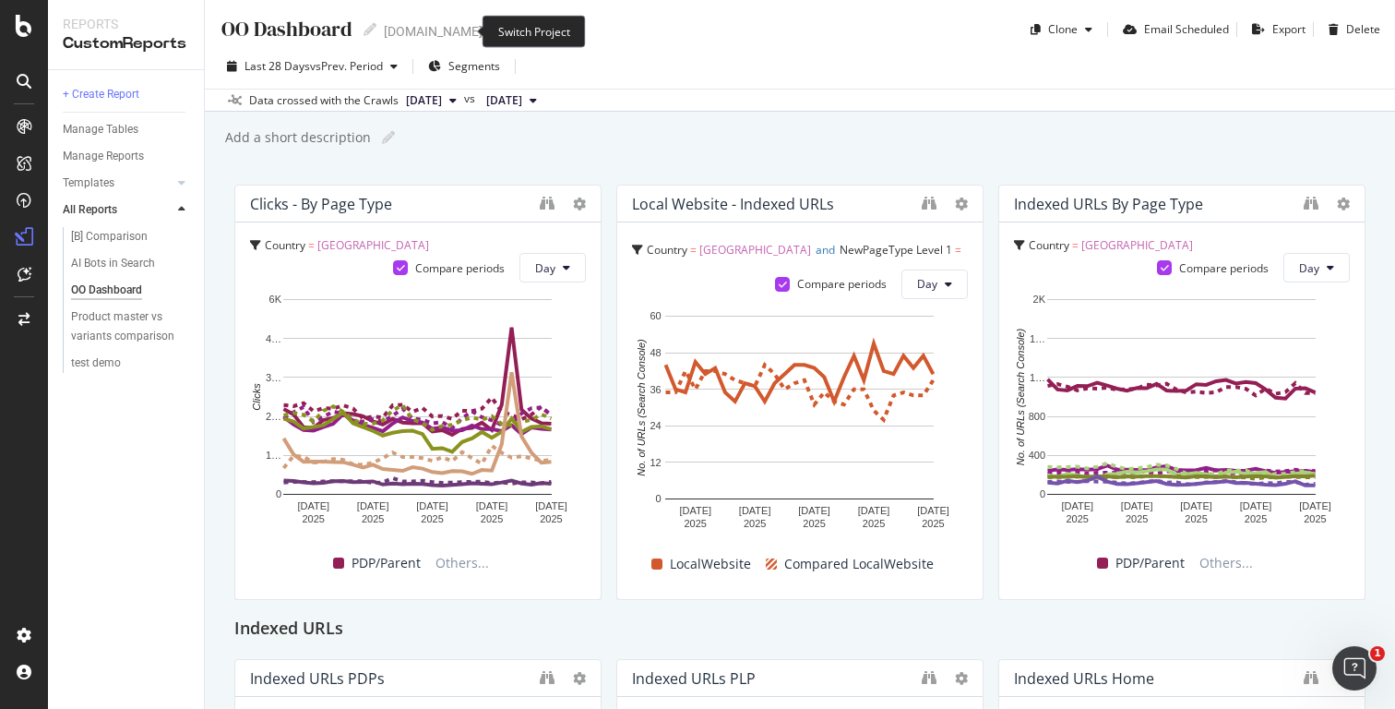
click at [490, 31] on icon "arrow-right-arrow-left" at bounding box center [495, 31] width 11 height 13
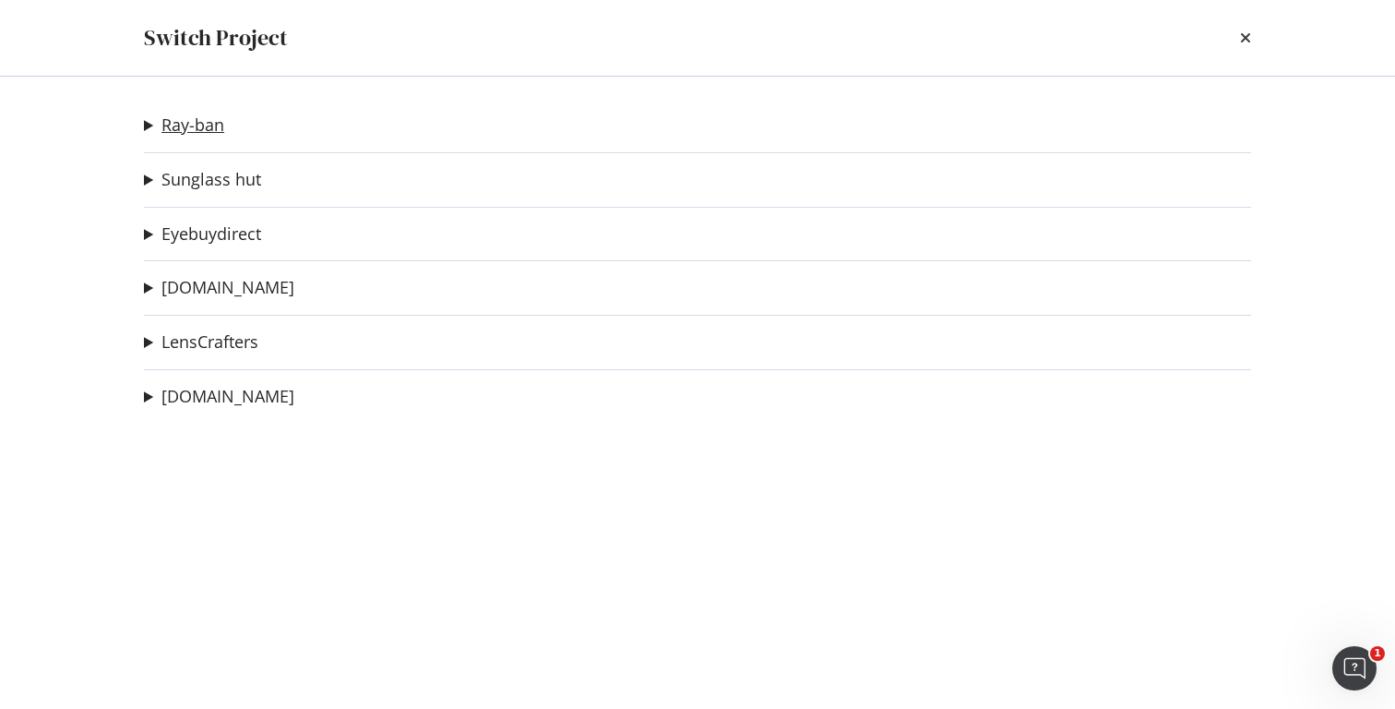
click at [184, 126] on link "Ray-ban" at bounding box center [192, 124] width 63 height 19
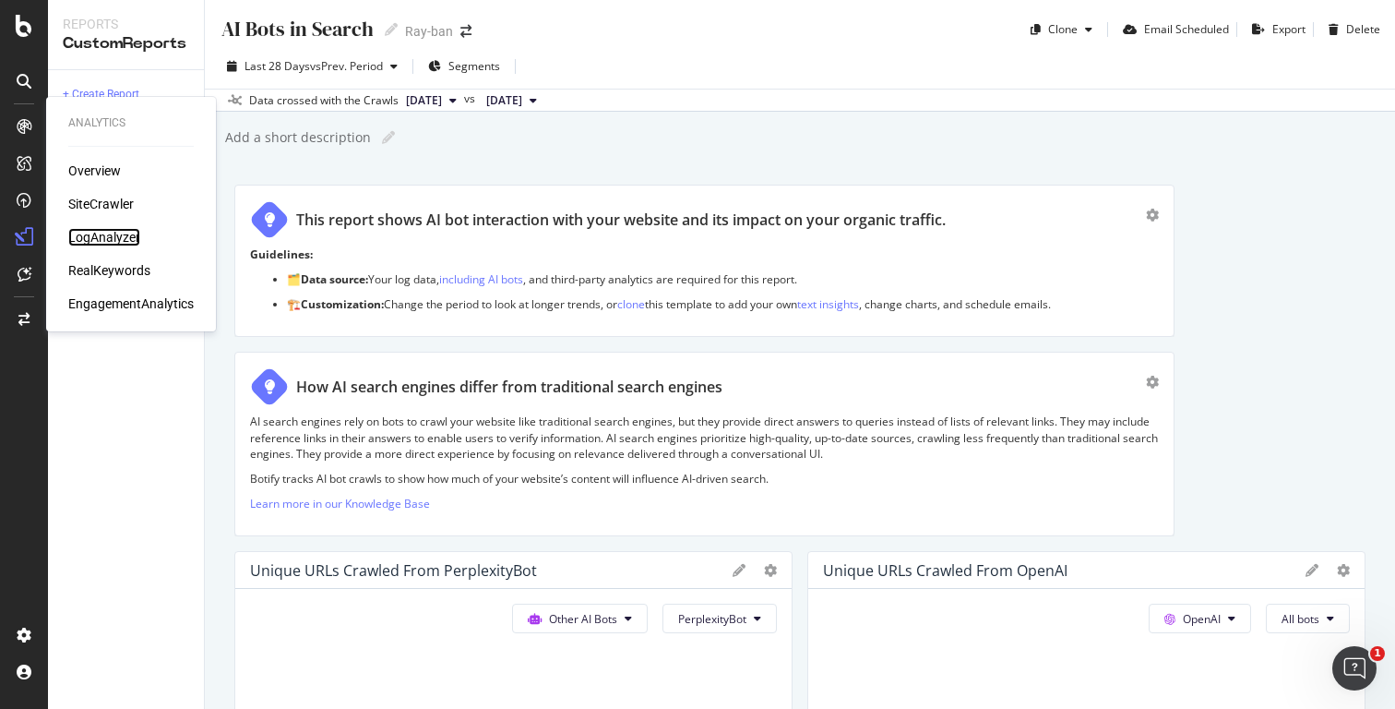
click at [111, 233] on div "LogAnalyzer" at bounding box center [104, 237] width 72 height 18
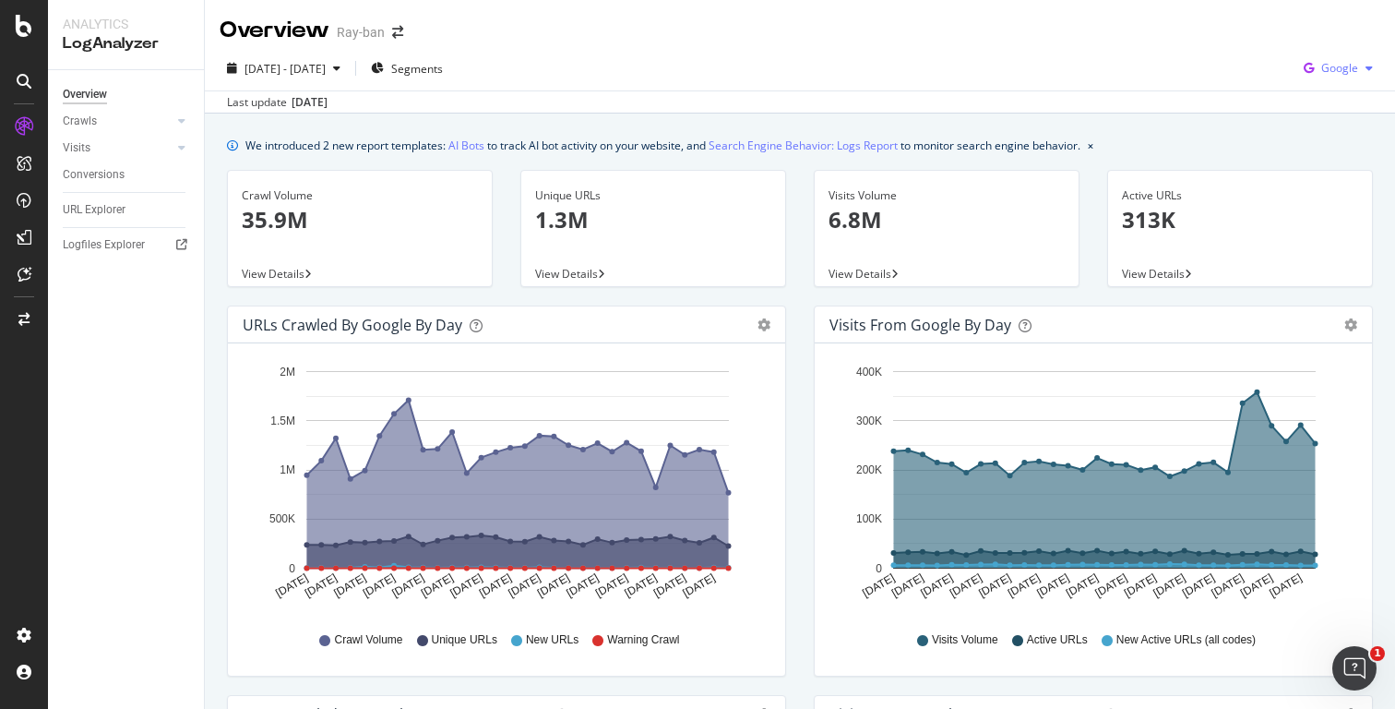
click at [1335, 64] on span "Google" at bounding box center [1339, 68] width 37 height 16
click at [1328, 163] on div "OpenAI" at bounding box center [1324, 174] width 127 height 27
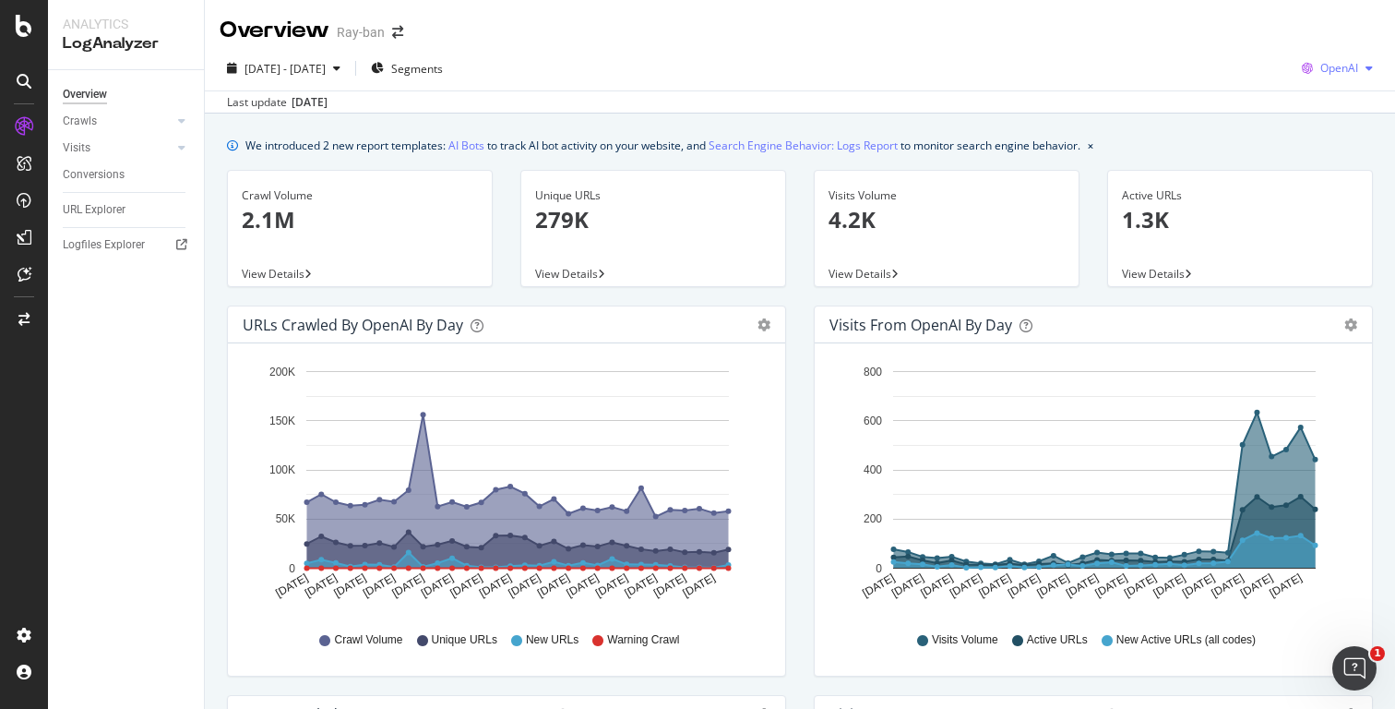
click at [1351, 70] on span "OpenAI" at bounding box center [1339, 68] width 38 height 16
click at [1316, 103] on span "Google" at bounding box center [1340, 105] width 68 height 17
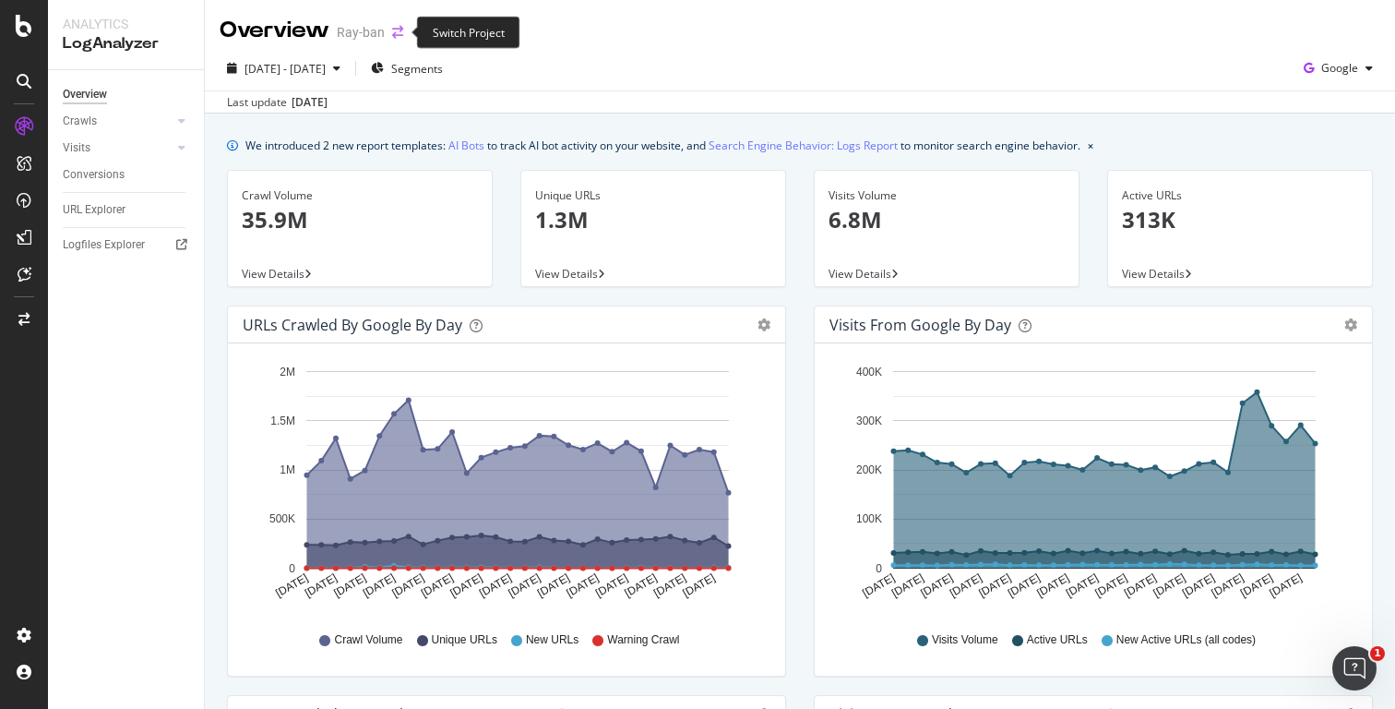
click at [394, 30] on icon "arrow-right-arrow-left" at bounding box center [397, 32] width 11 height 13
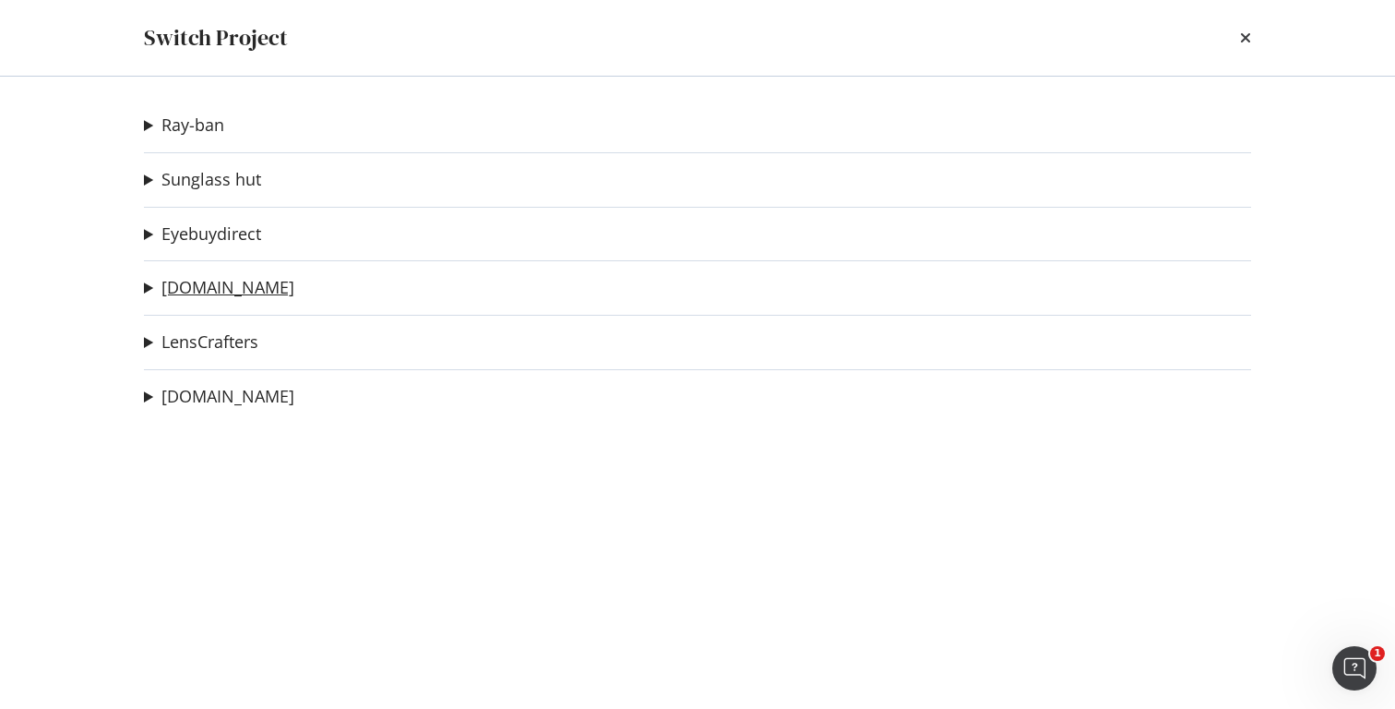
click at [212, 283] on link "[DOMAIN_NAME]" at bounding box center [227, 287] width 133 height 19
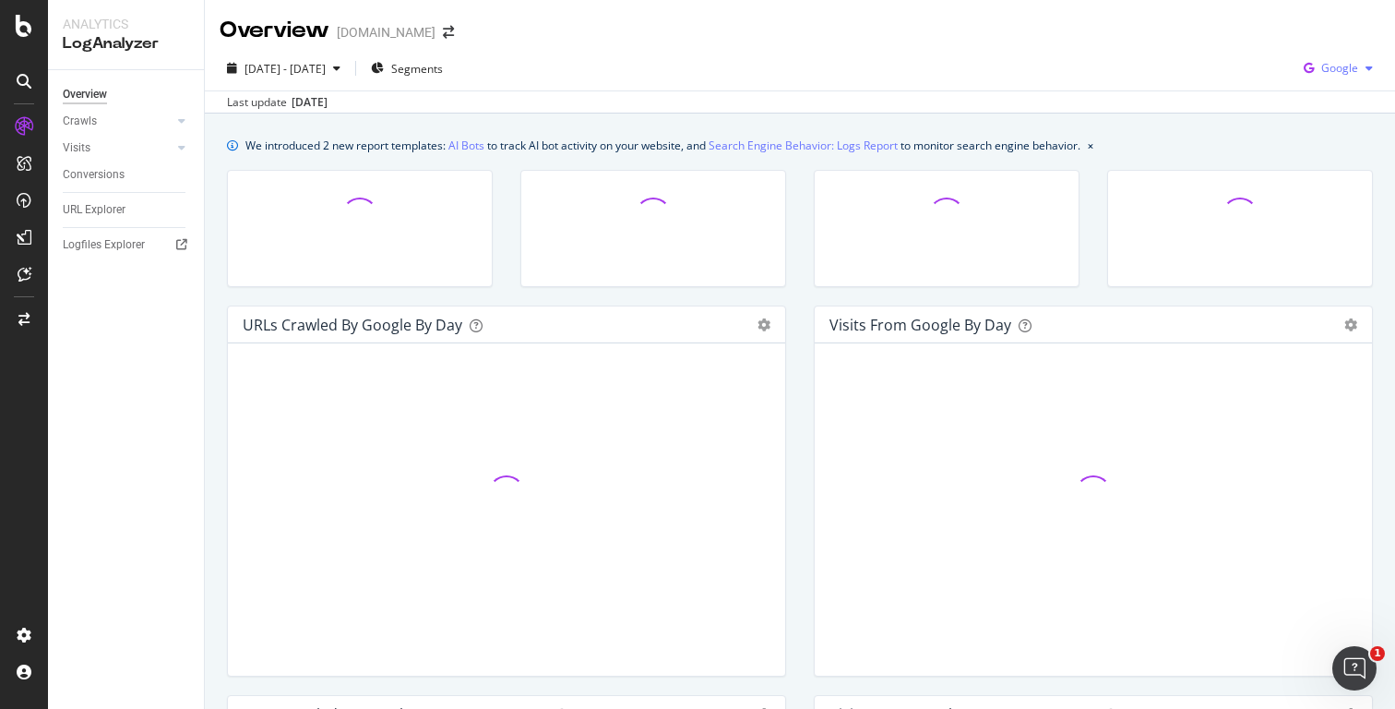
click at [1336, 68] on span "Google" at bounding box center [1339, 68] width 37 height 16
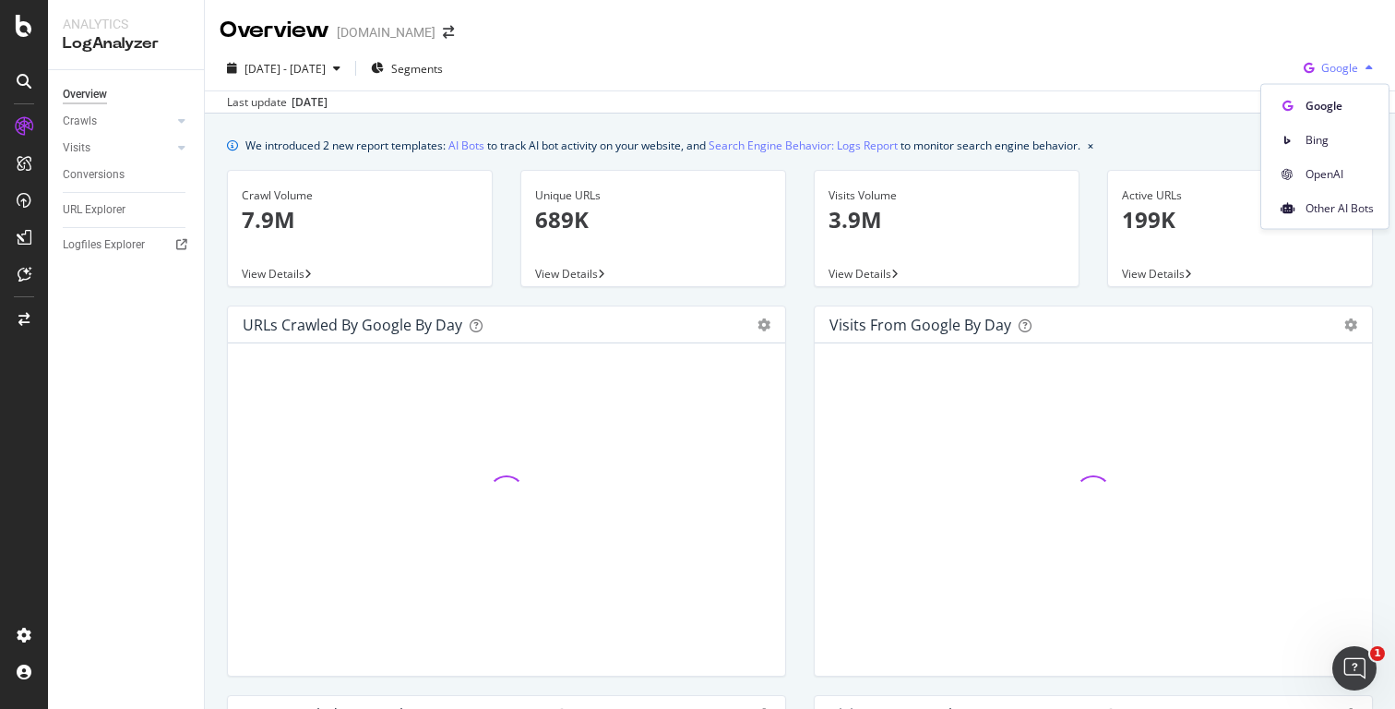
click at [1336, 68] on span "Google" at bounding box center [1339, 68] width 37 height 16
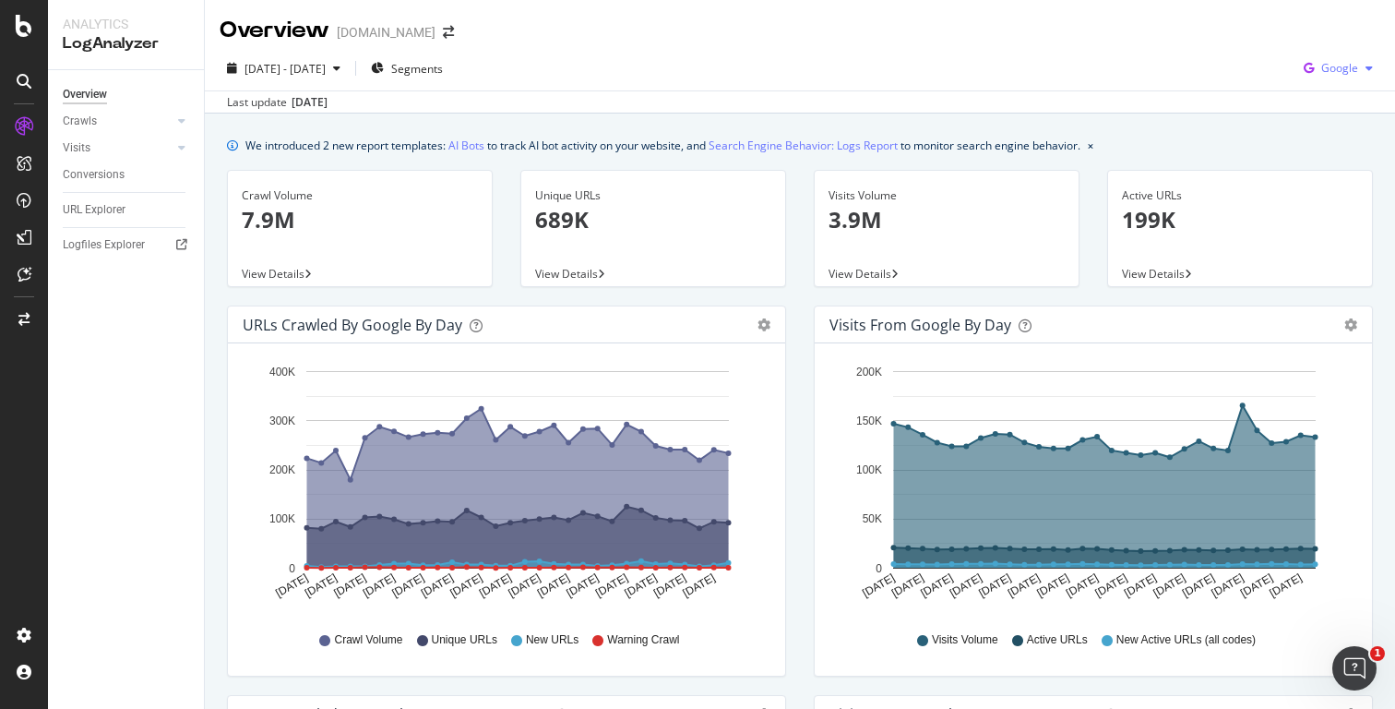
click at [1331, 60] on div "Google" at bounding box center [1338, 68] width 84 height 28
click at [1326, 163] on div "OpenAI" at bounding box center [1324, 174] width 127 height 27
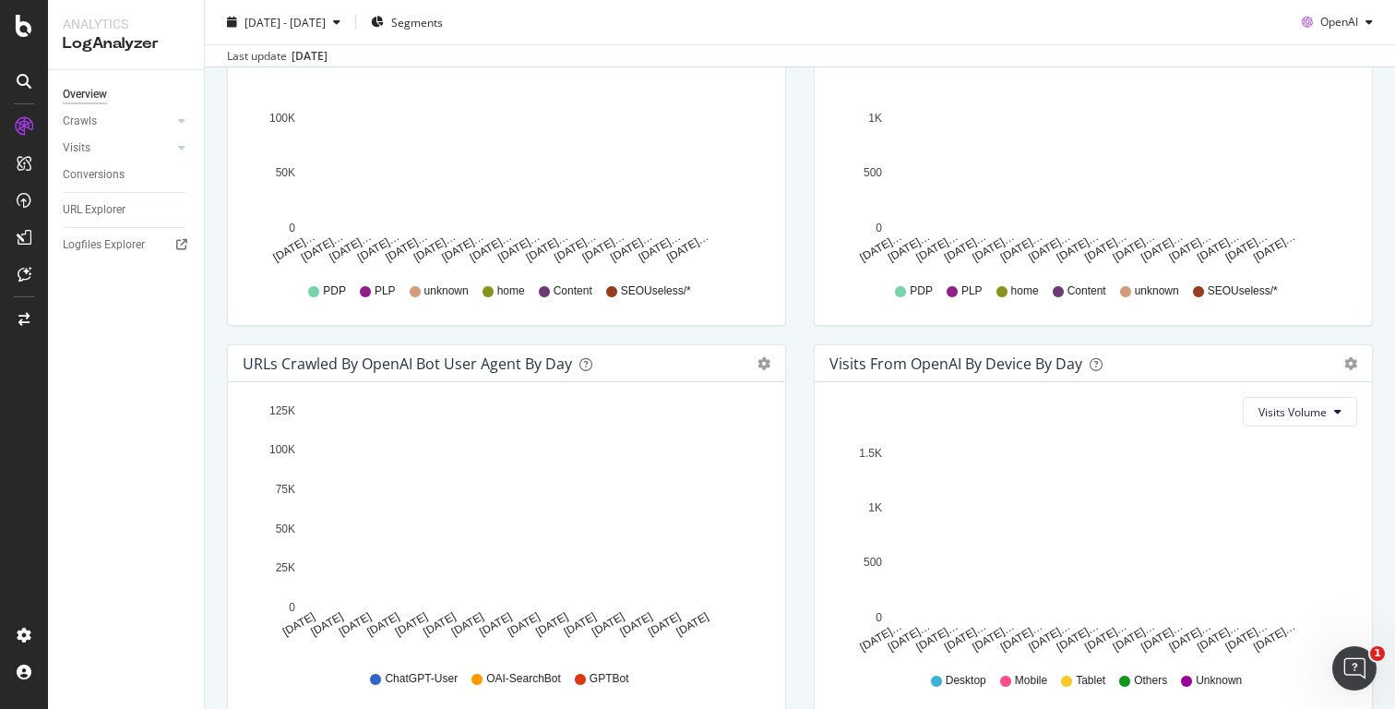
scroll to position [751, 0]
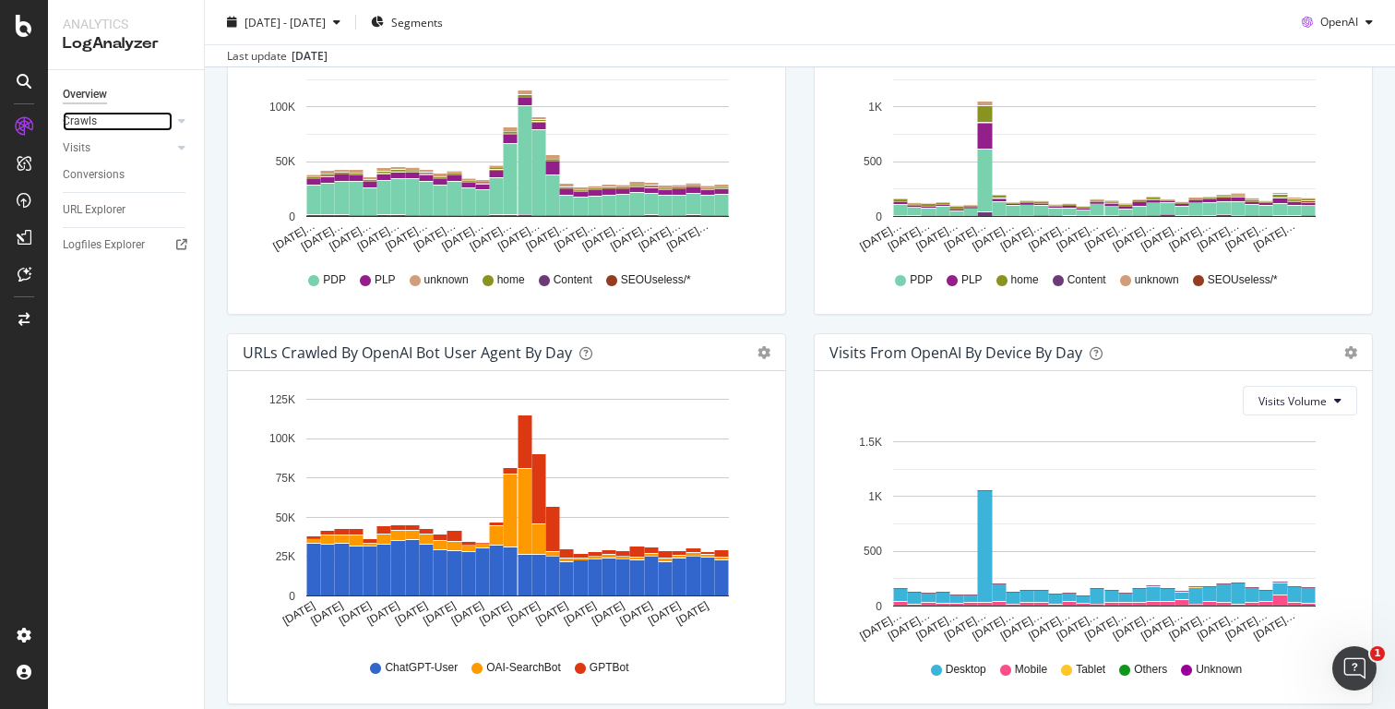
click at [100, 117] on link "Crawls" at bounding box center [118, 121] width 110 height 19
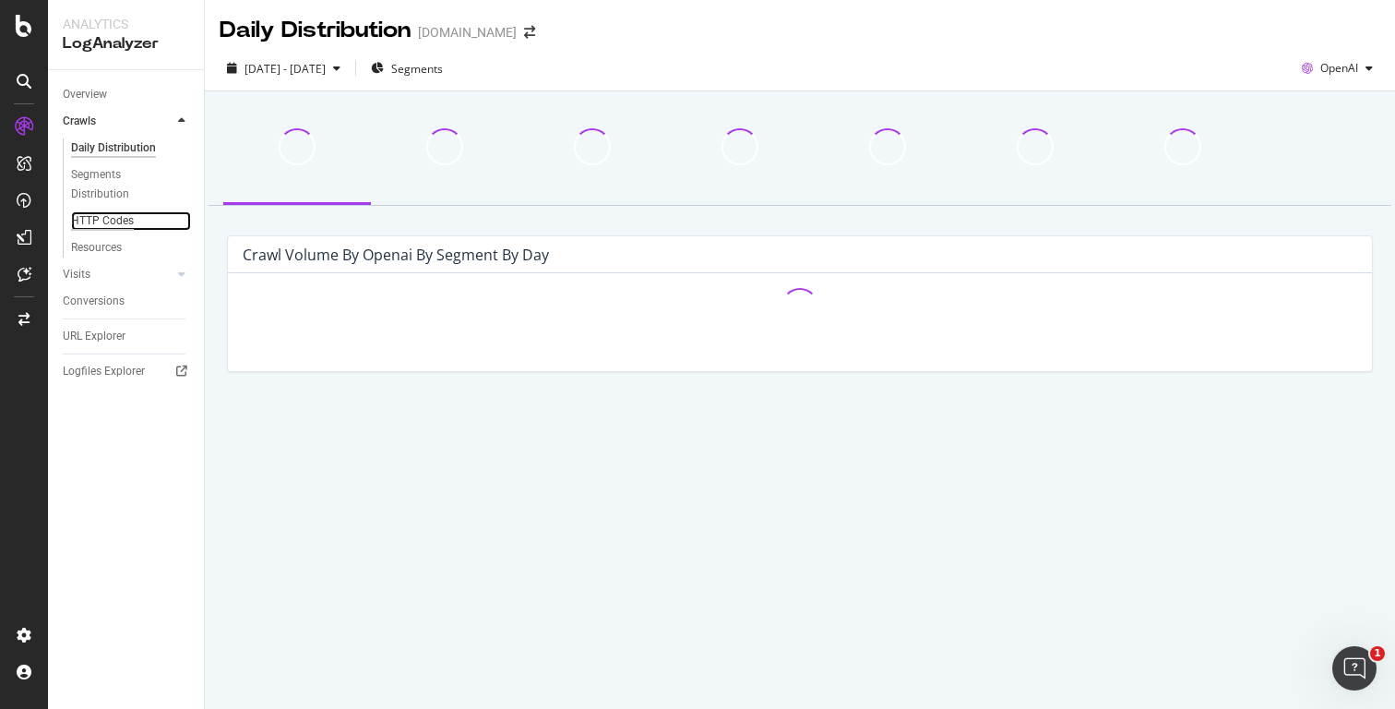
click at [106, 219] on div "HTTP Codes" at bounding box center [102, 220] width 63 height 19
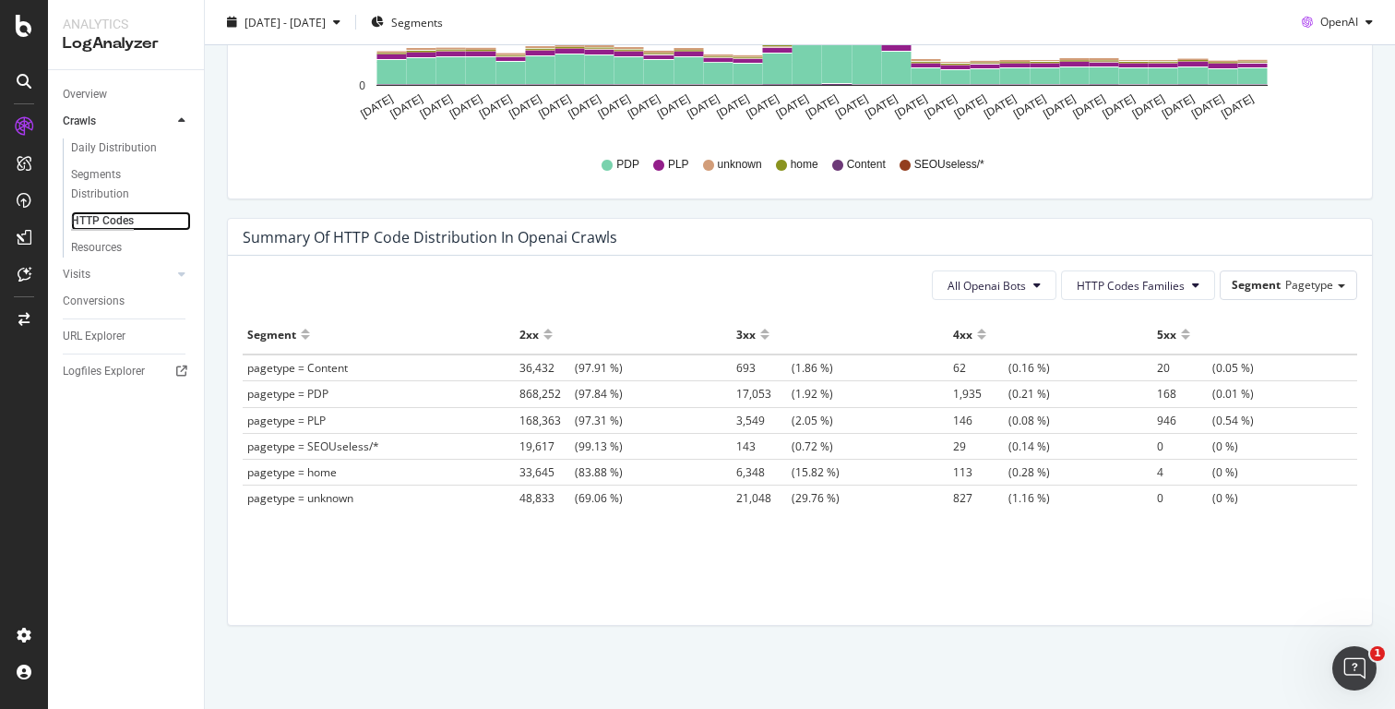
scroll to position [1188, 0]
